Goal: Navigation & Orientation: Find specific page/section

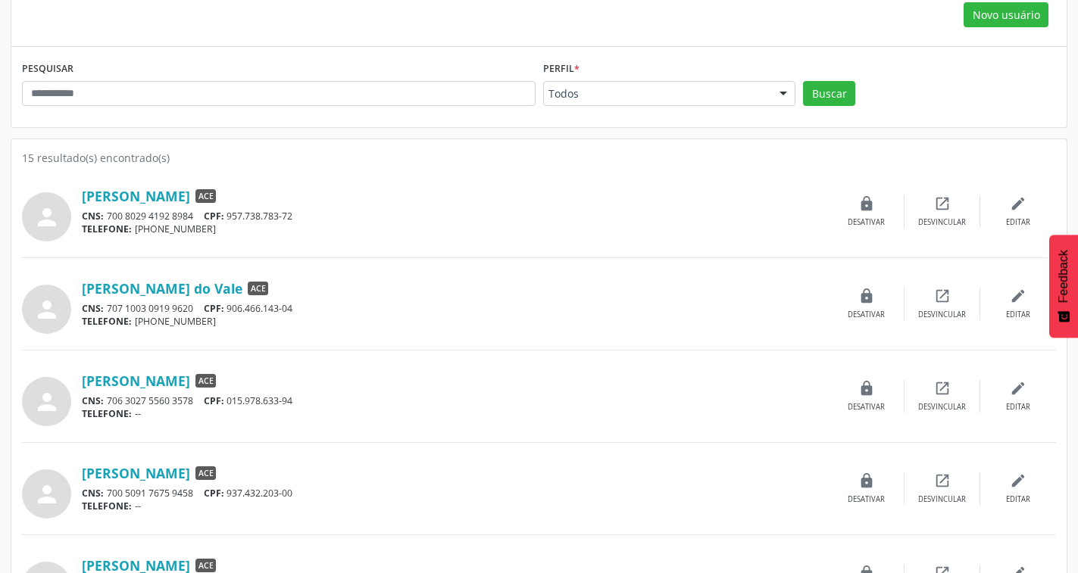
scroll to position [303, 0]
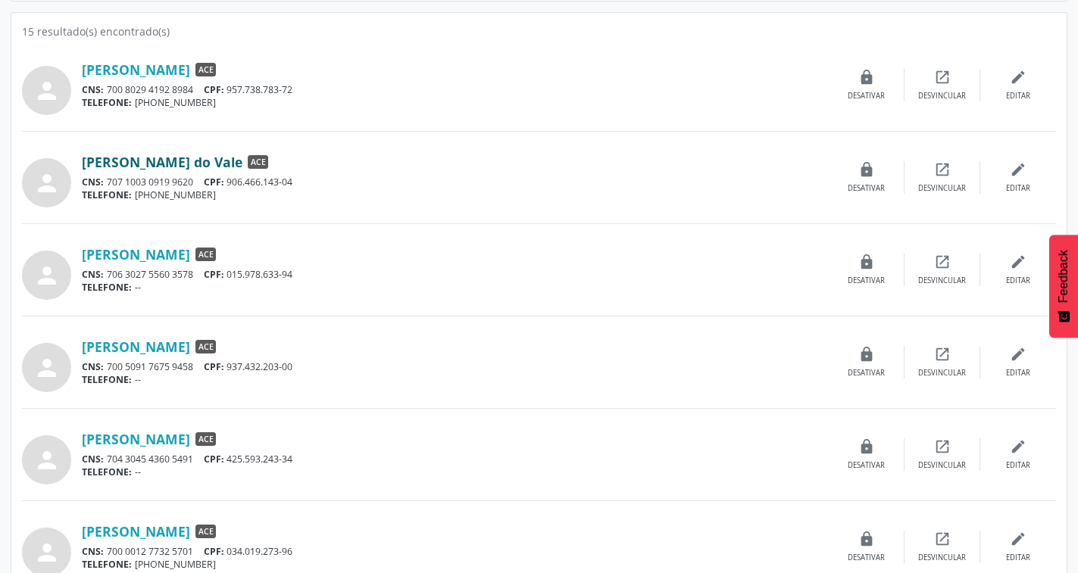
click at [163, 165] on link "[PERSON_NAME] do Vale" at bounding box center [162, 162] width 161 height 17
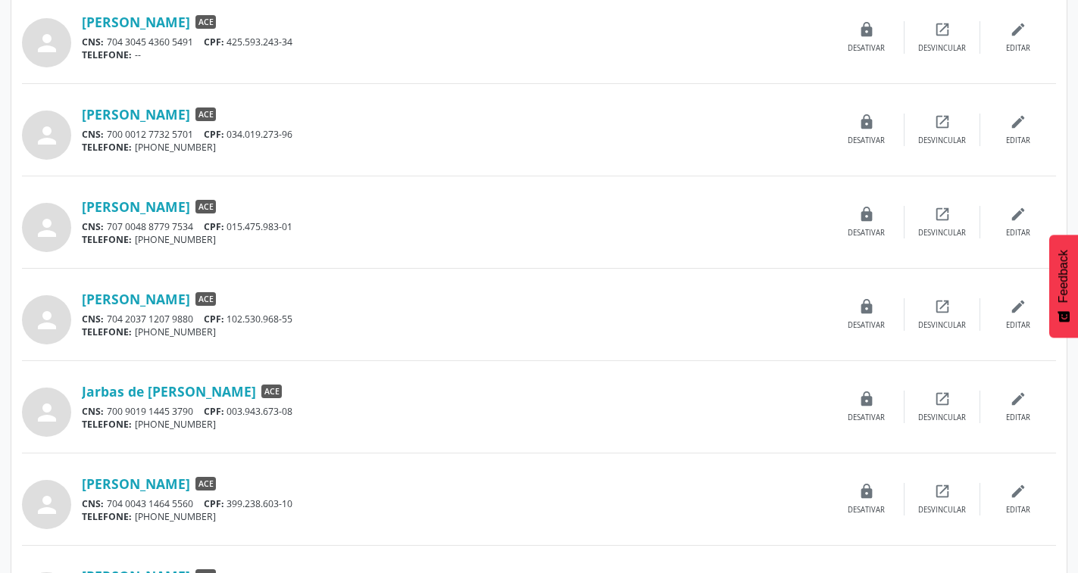
scroll to position [985, 0]
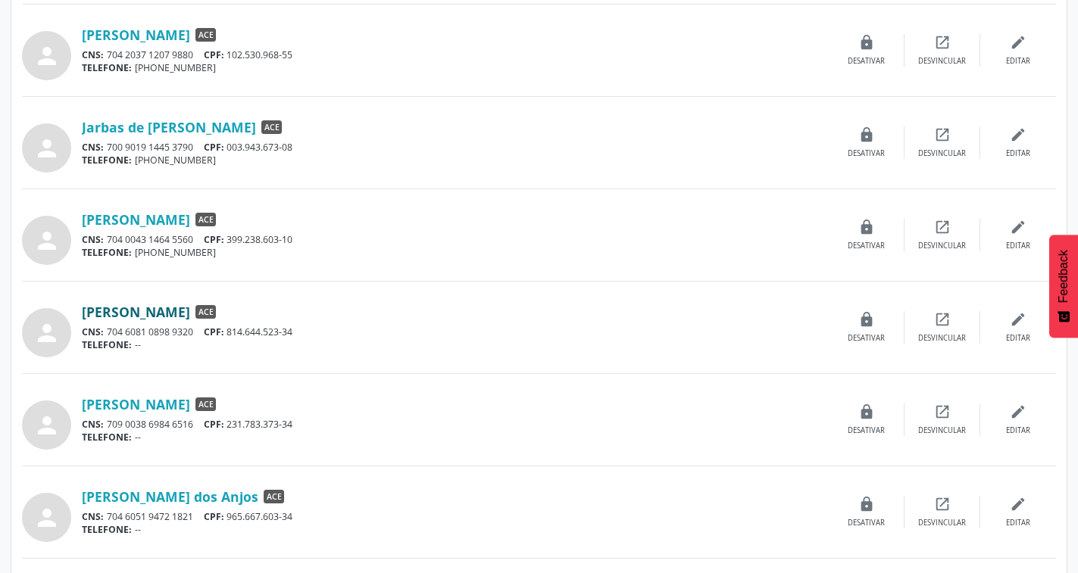
click at [190, 313] on link "[PERSON_NAME]" at bounding box center [136, 312] width 108 height 17
click at [258, 491] on link "[PERSON_NAME] dos Anjos" at bounding box center [170, 497] width 176 height 17
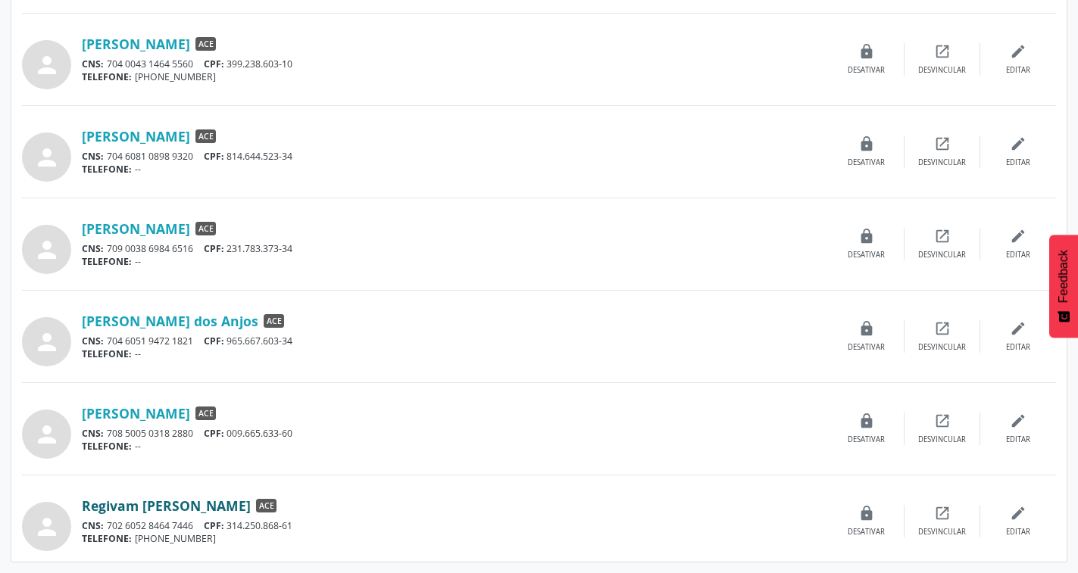
click at [208, 507] on link "Regivam [PERSON_NAME]" at bounding box center [166, 506] width 169 height 17
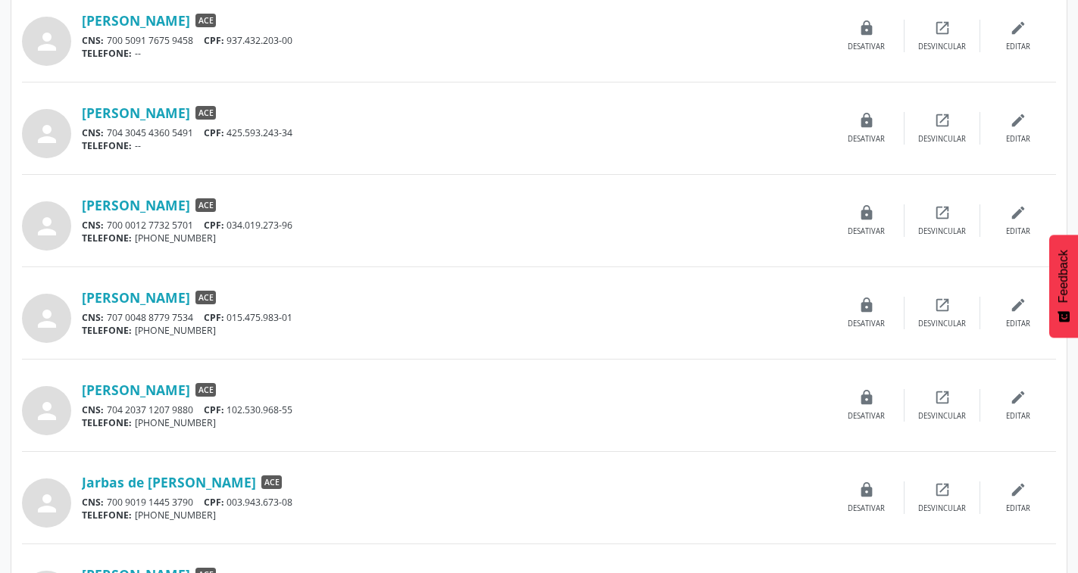
scroll to position [706, 0]
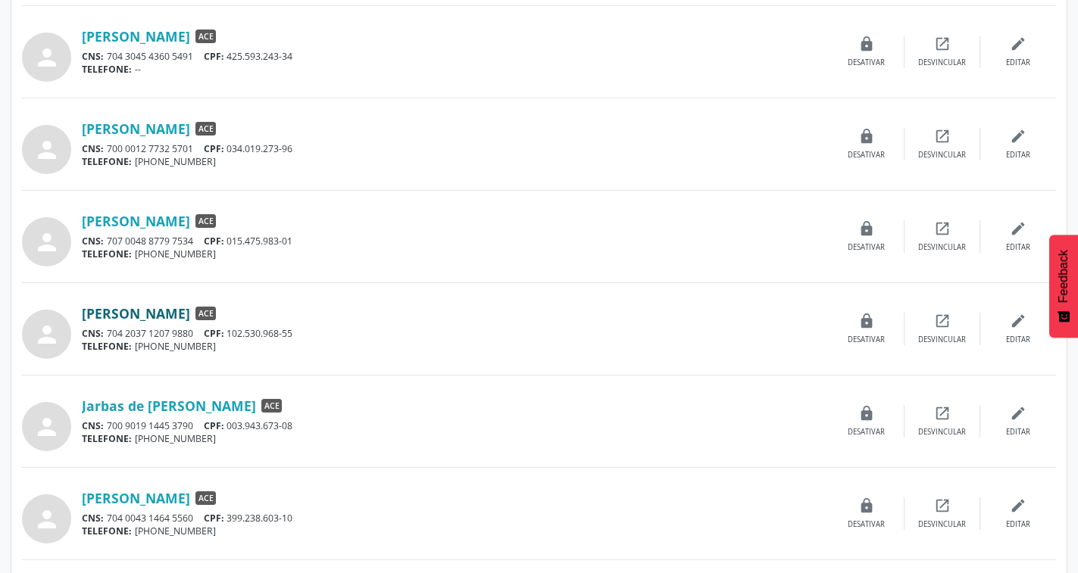
click at [190, 313] on link "[PERSON_NAME]" at bounding box center [136, 313] width 108 height 17
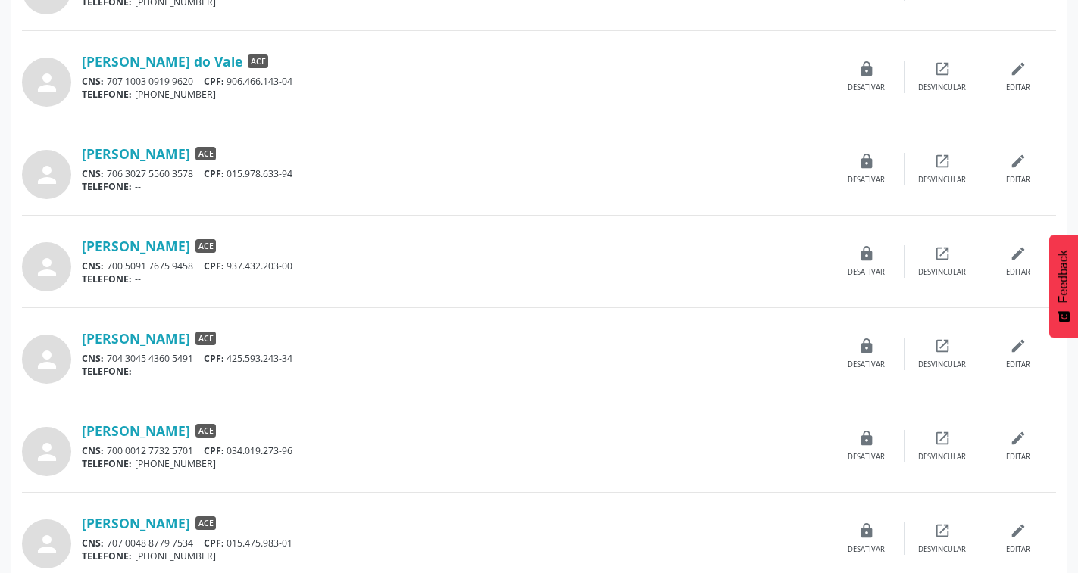
scroll to position [403, 0]
click at [158, 150] on link "[PERSON_NAME]" at bounding box center [136, 154] width 108 height 17
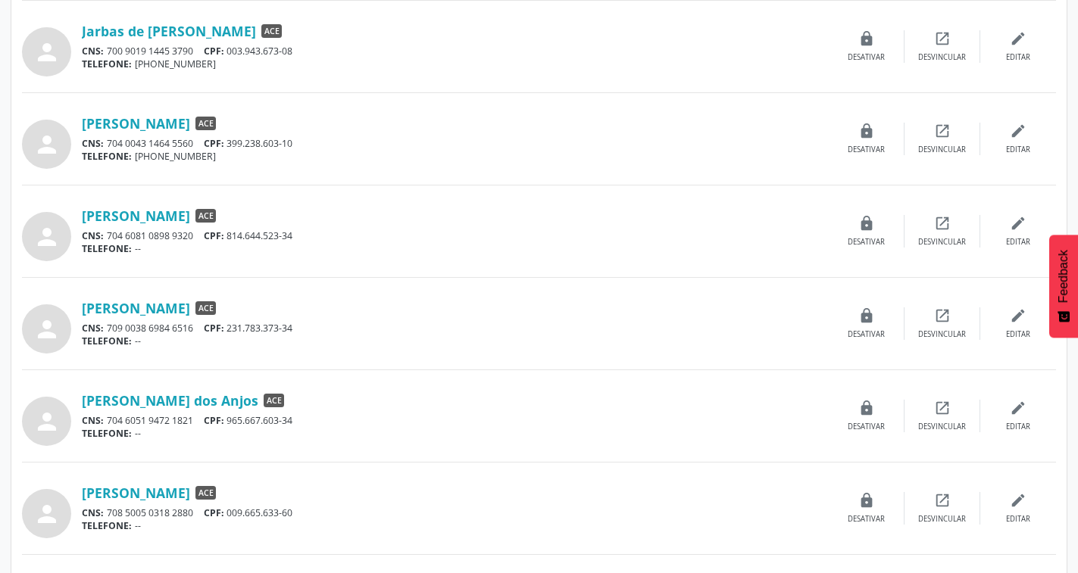
scroll to position [1085, 0]
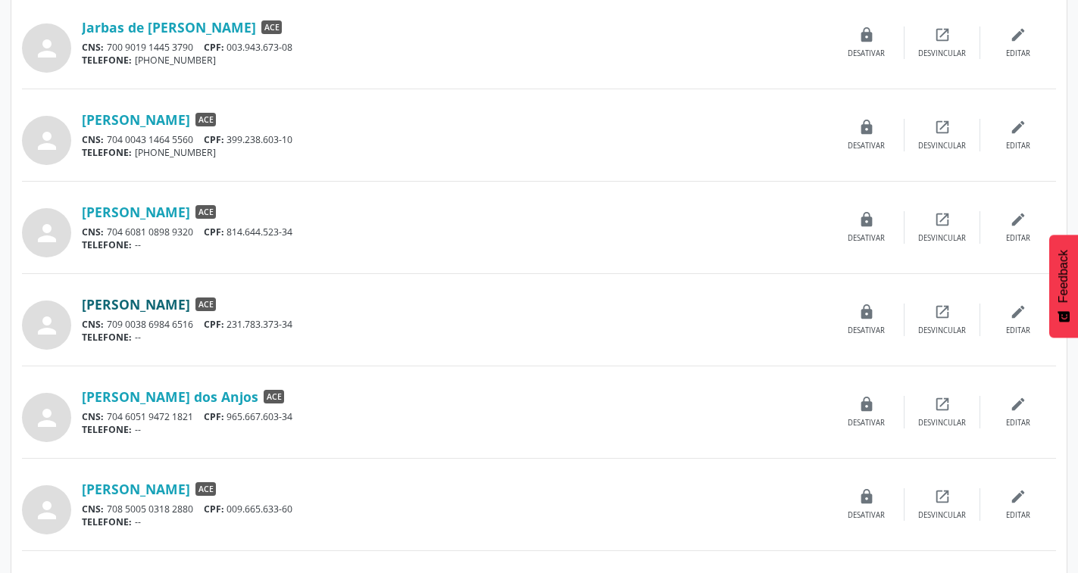
click at [190, 301] on link "[PERSON_NAME]" at bounding box center [136, 304] width 108 height 17
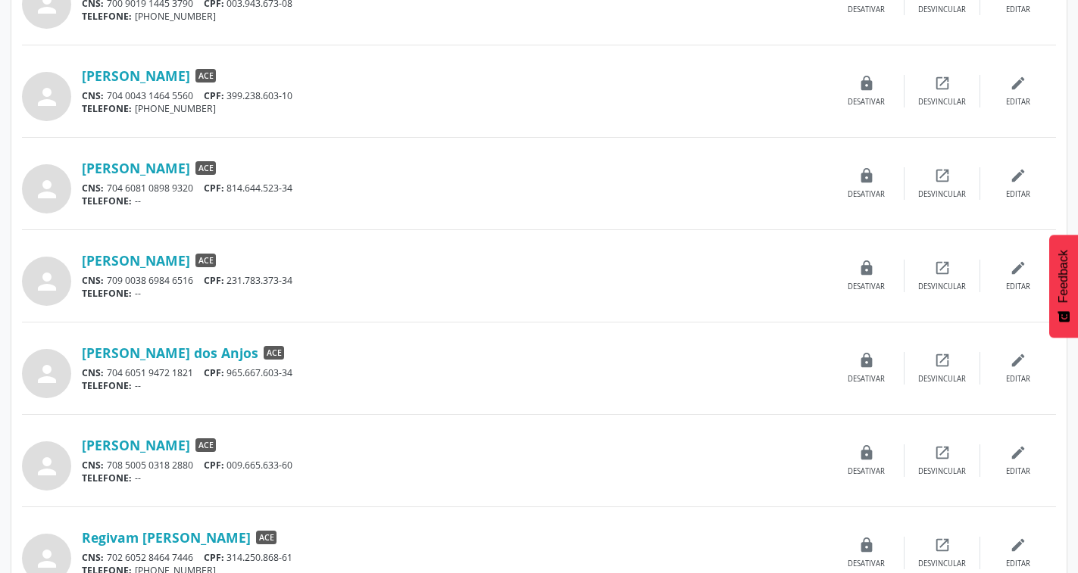
scroll to position [1160, 0]
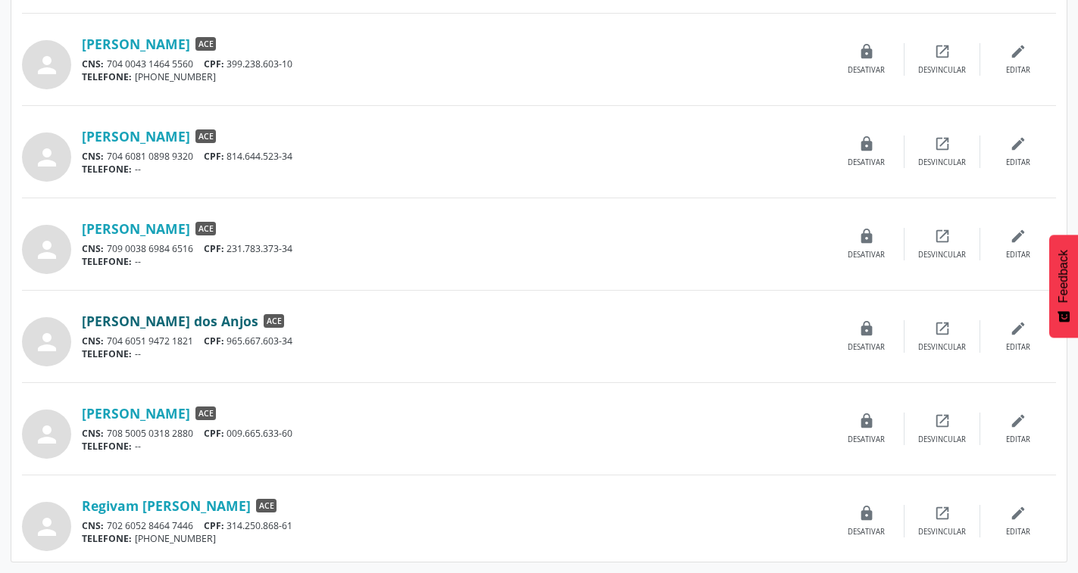
click at [226, 313] on link "[PERSON_NAME] dos Anjos" at bounding box center [170, 321] width 176 height 17
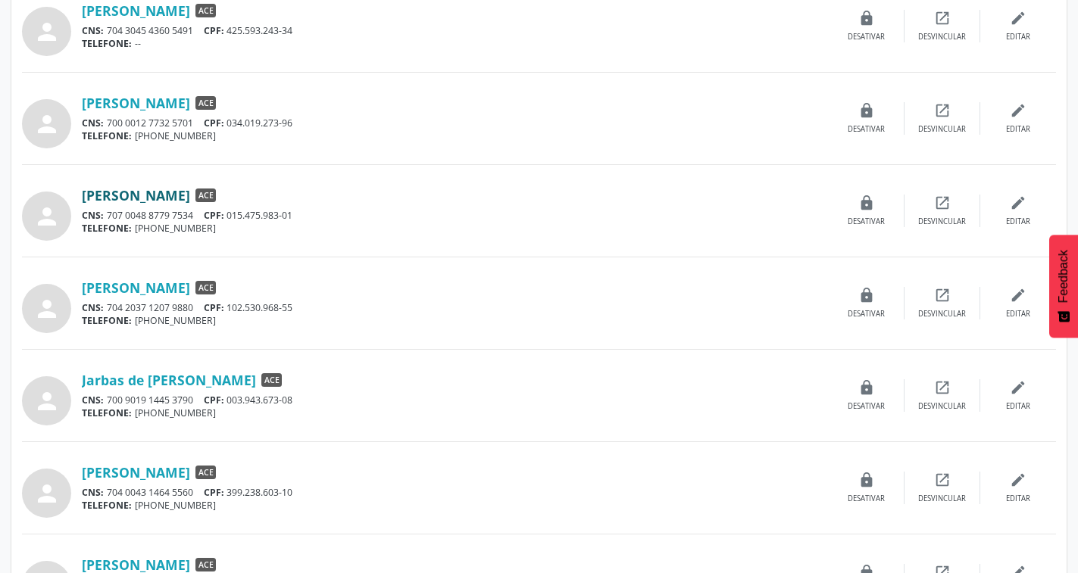
scroll to position [706, 0]
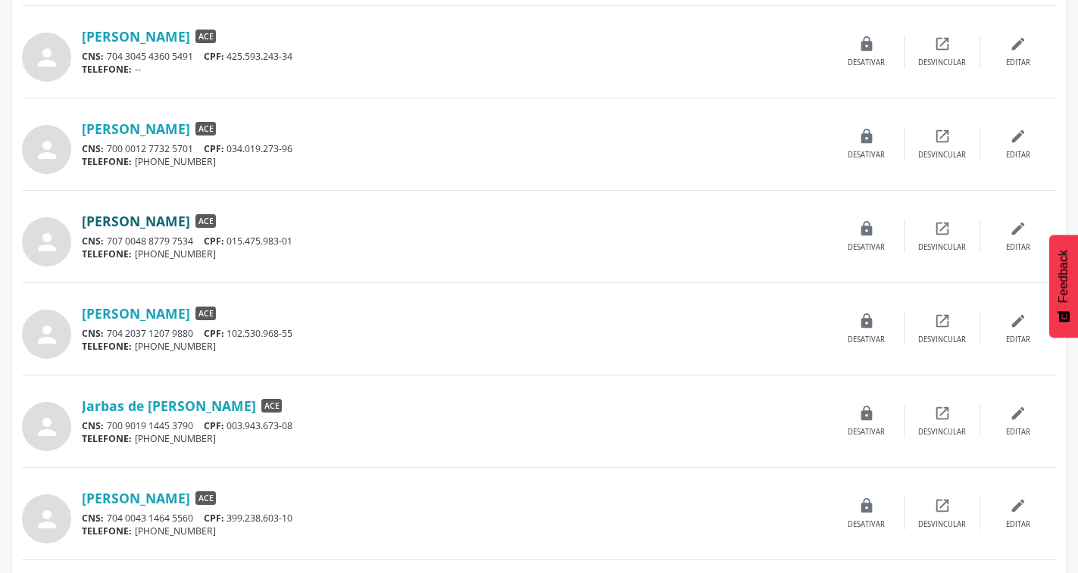
click at [152, 217] on link "[PERSON_NAME]" at bounding box center [136, 221] width 108 height 17
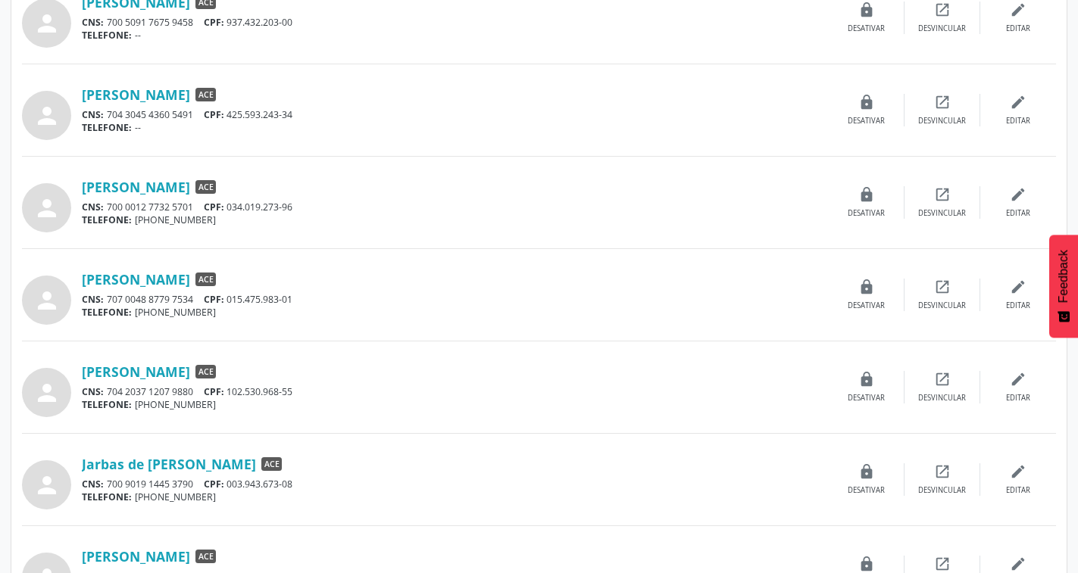
scroll to position [554, 0]
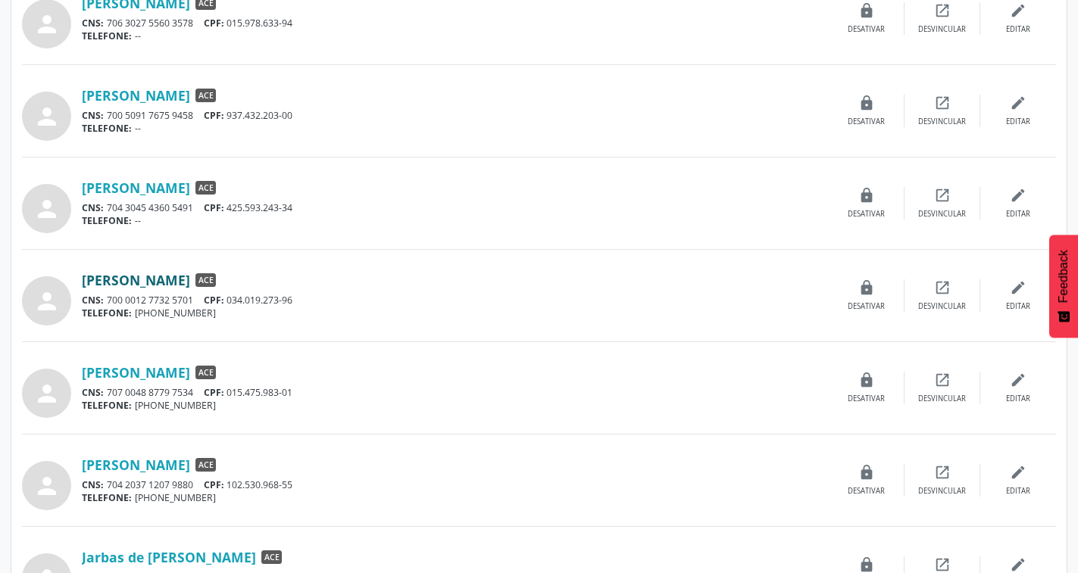
click at [136, 279] on link "[PERSON_NAME]" at bounding box center [136, 280] width 108 height 17
click at [185, 192] on link "[PERSON_NAME]" at bounding box center [136, 188] width 108 height 17
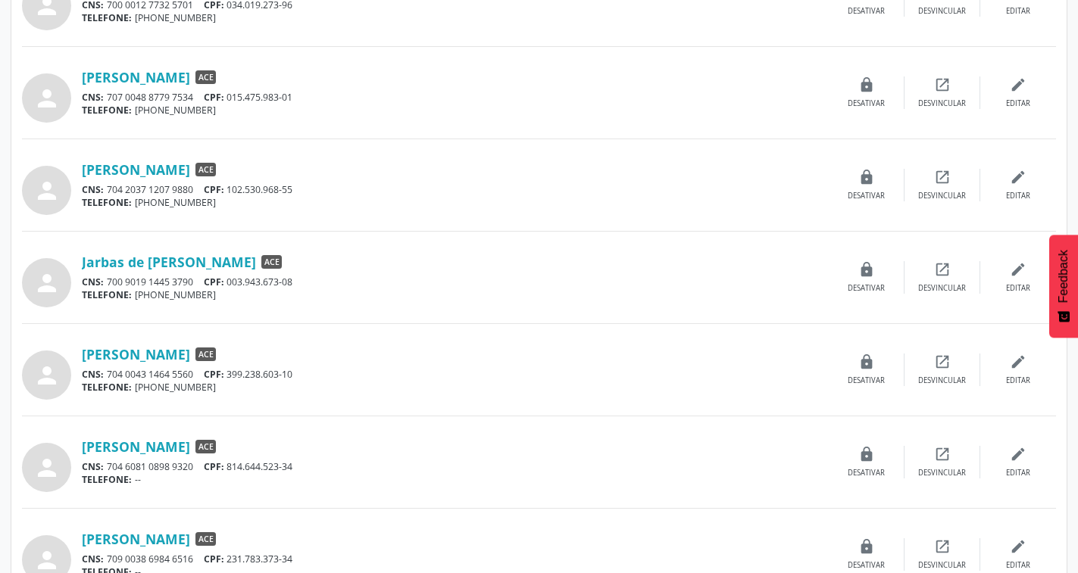
scroll to position [857, 0]
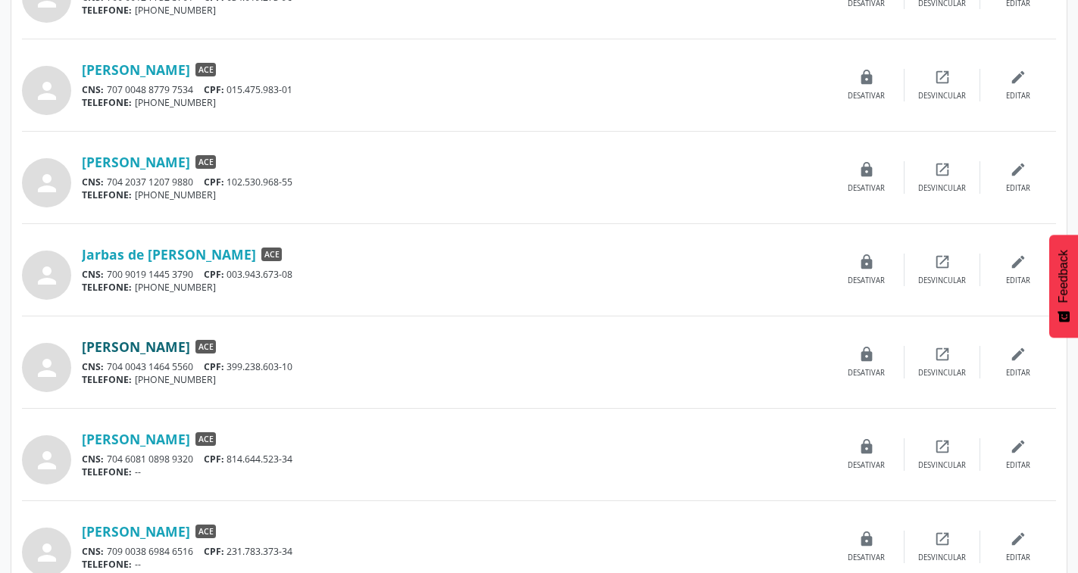
click at [168, 349] on link "[PERSON_NAME]" at bounding box center [136, 347] width 108 height 17
